Goal: Task Accomplishment & Management: Use online tool/utility

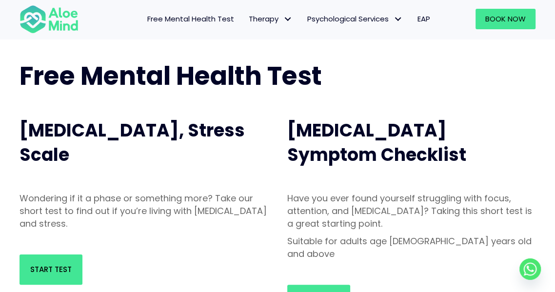
scroll to position [44, 0]
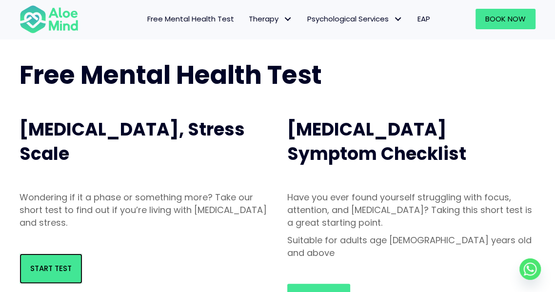
click at [73, 256] on link "Start Test" at bounding box center [51, 269] width 63 height 30
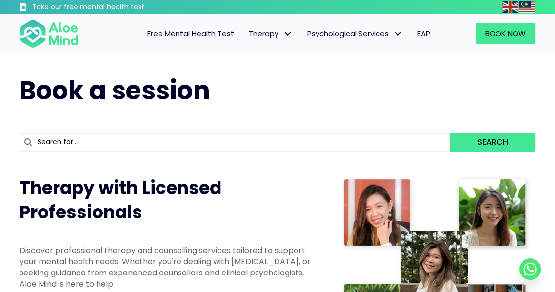
click at [221, 37] on span "Free Mental Health Test" at bounding box center [190, 33] width 87 height 10
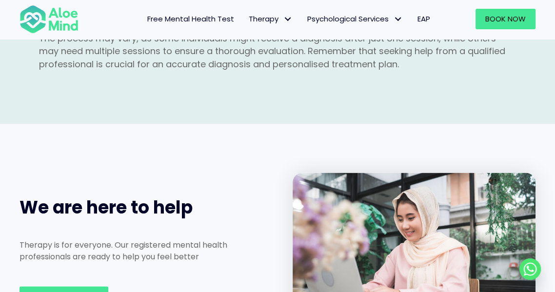
scroll to position [1380, 0]
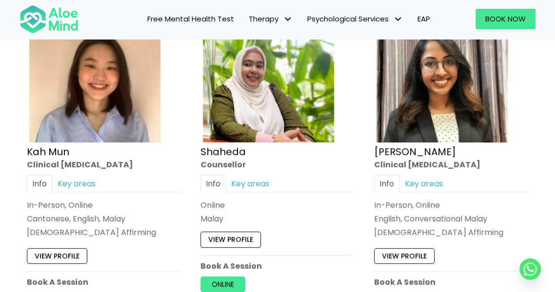
scroll to position [548, 0]
click at [238, 278] on link "Online" at bounding box center [223, 285] width 45 height 16
